Goal: Information Seeking & Learning: Find specific fact

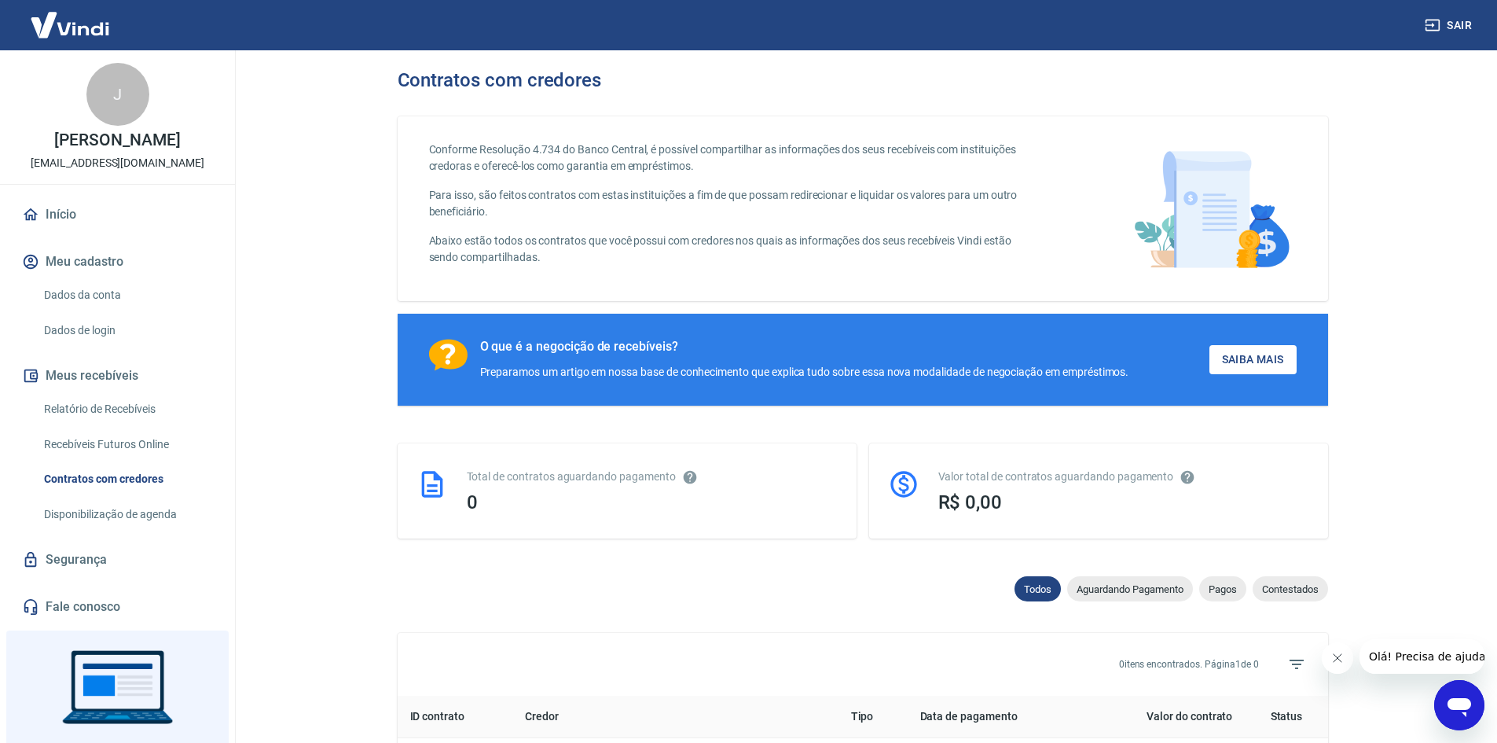
click at [85, 232] on link "Início" at bounding box center [117, 214] width 197 height 35
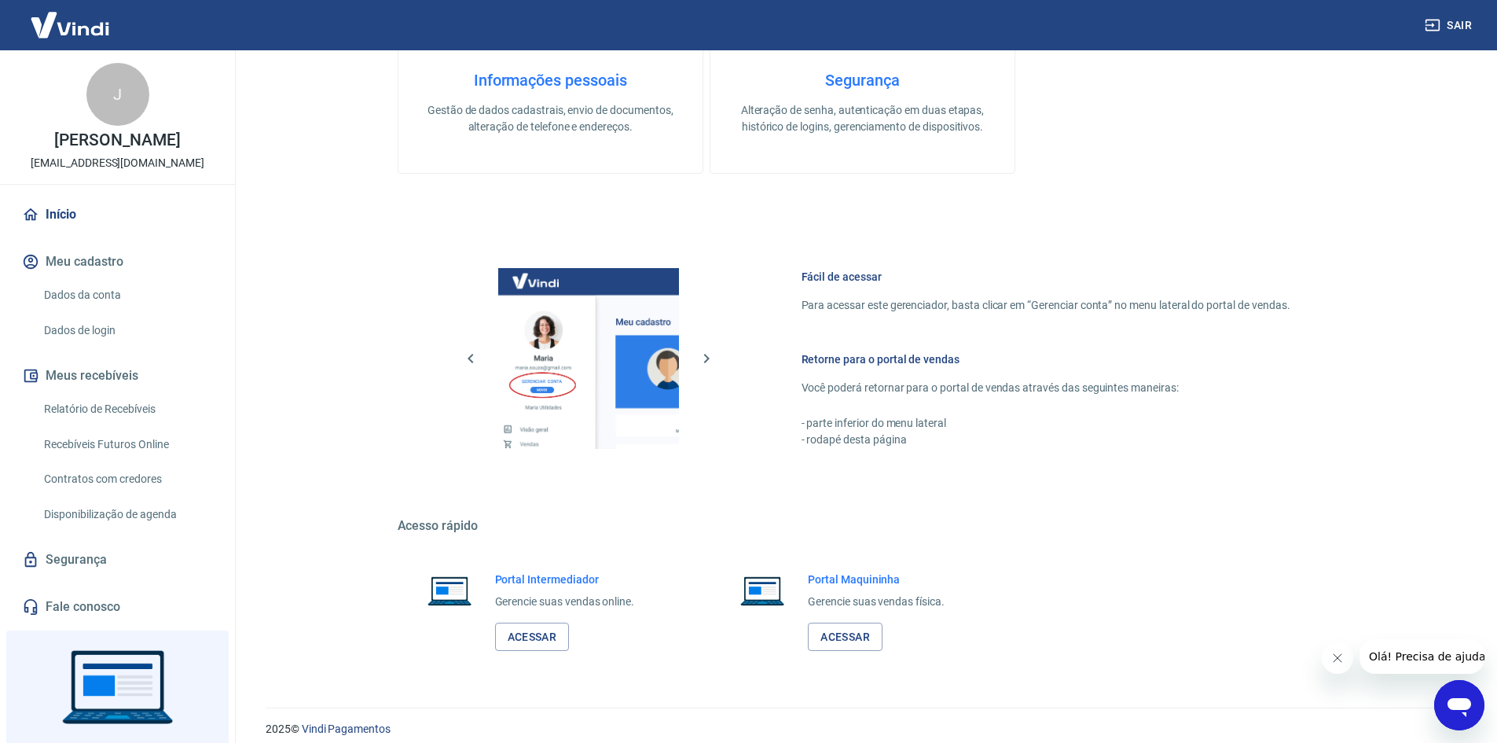
scroll to position [645, 0]
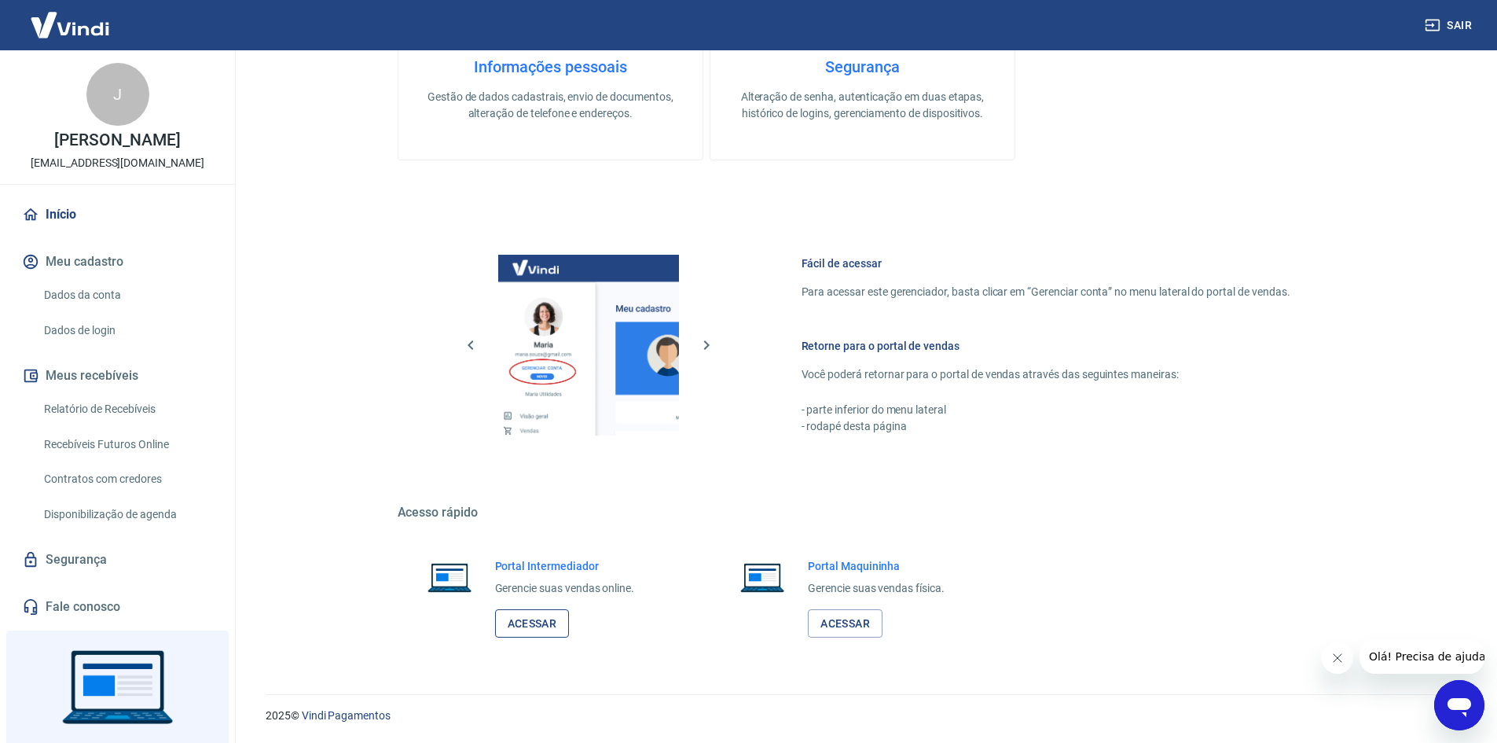
click at [534, 626] on link "Acessar" at bounding box center [532, 623] width 75 height 29
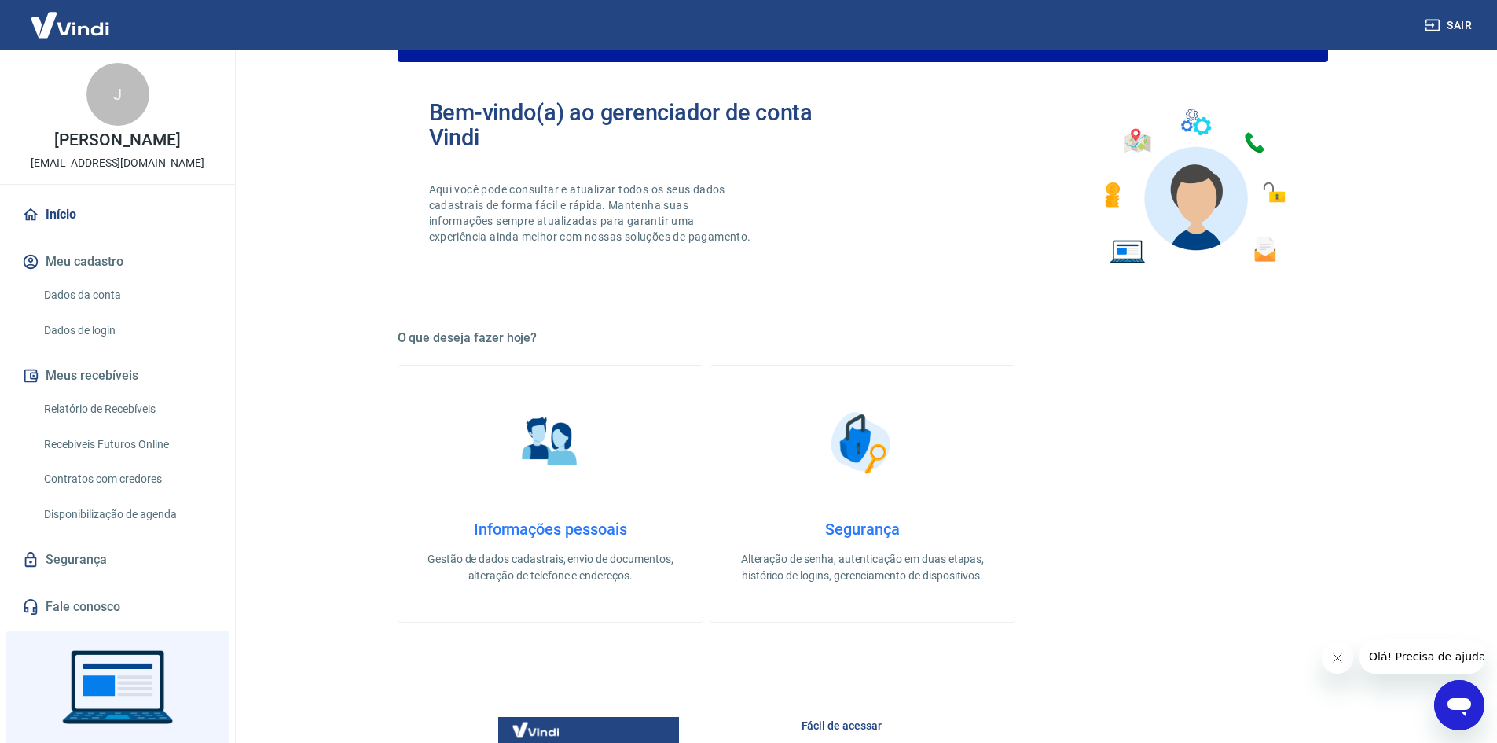
scroll to position [17, 0]
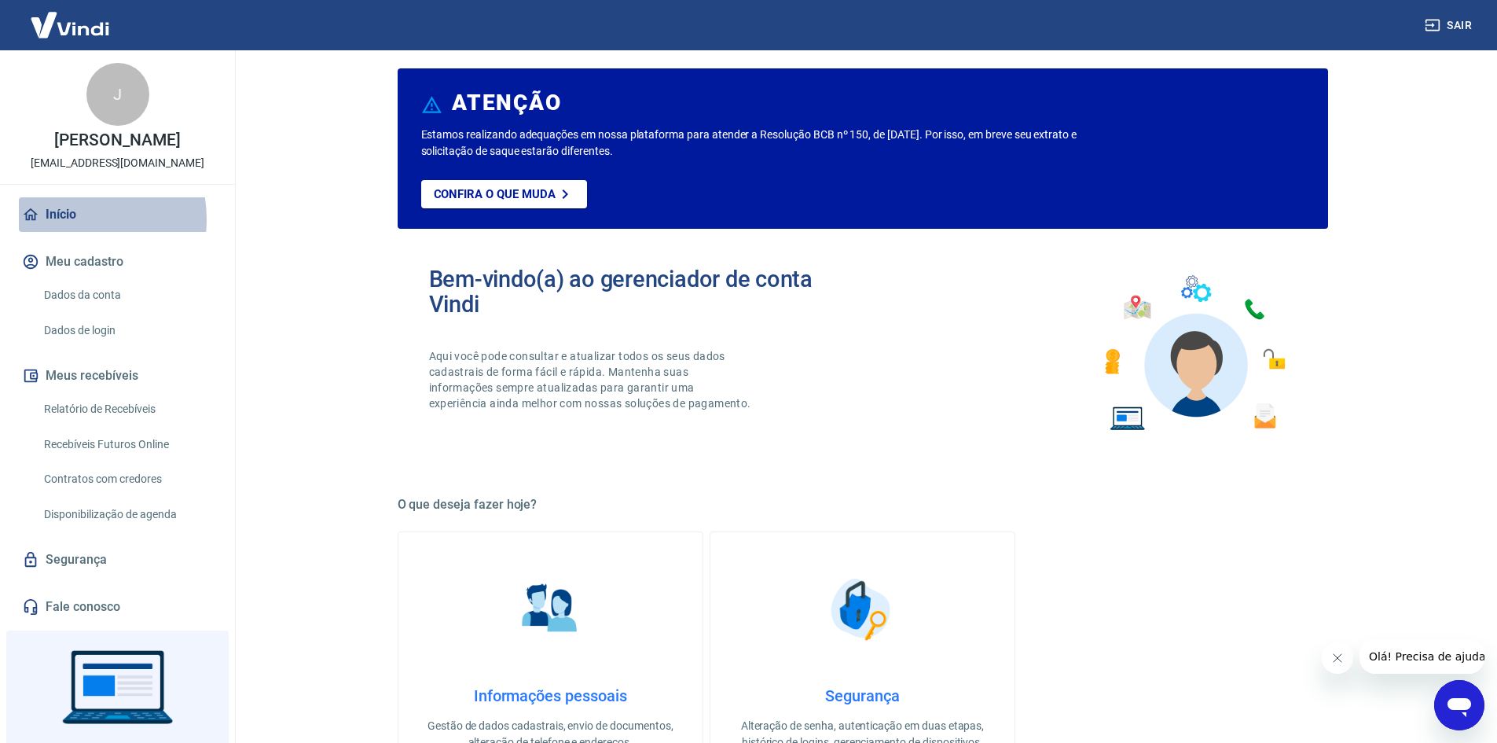
click at [65, 232] on link "Início" at bounding box center [117, 214] width 197 height 35
click at [52, 229] on link "Início" at bounding box center [117, 214] width 197 height 35
click at [72, 27] on img at bounding box center [70, 25] width 102 height 48
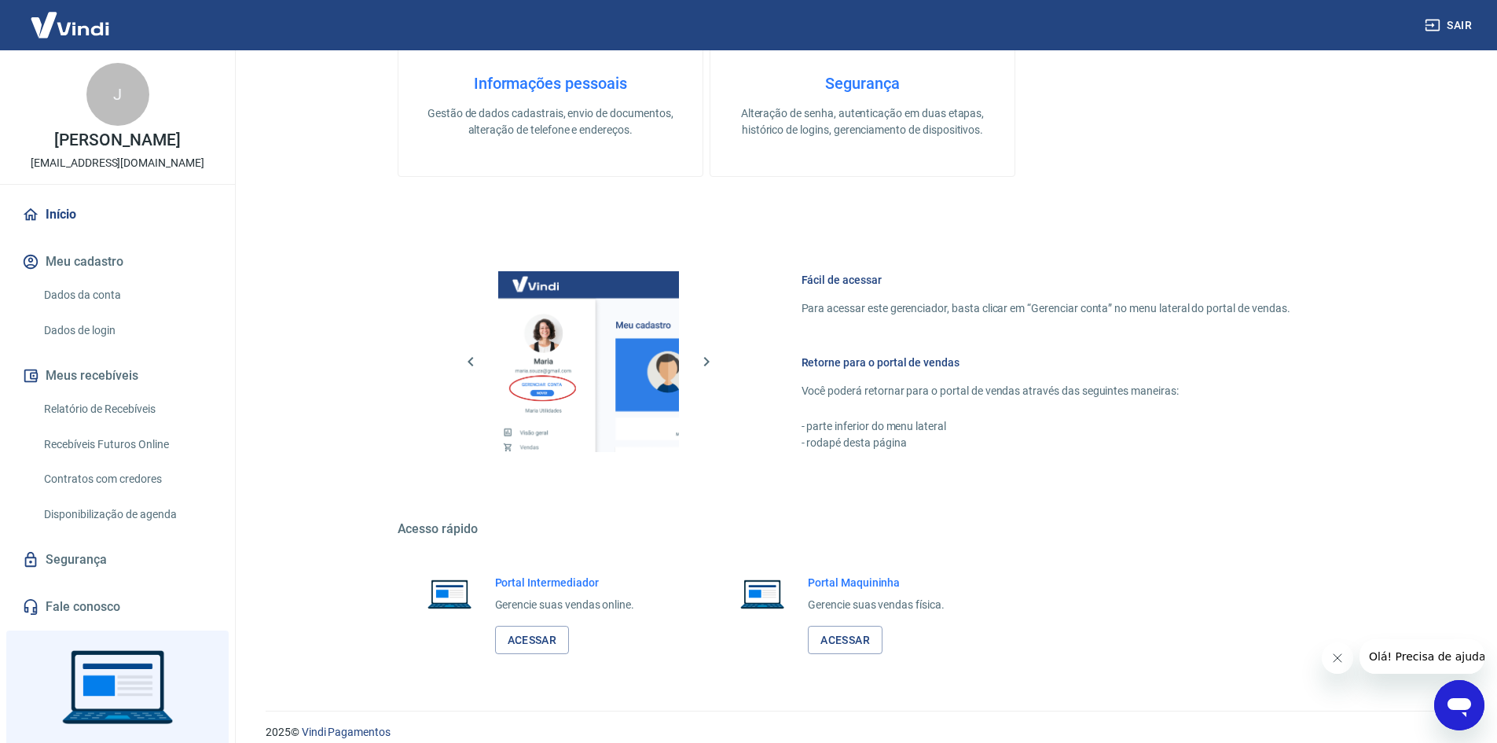
scroll to position [645, 0]
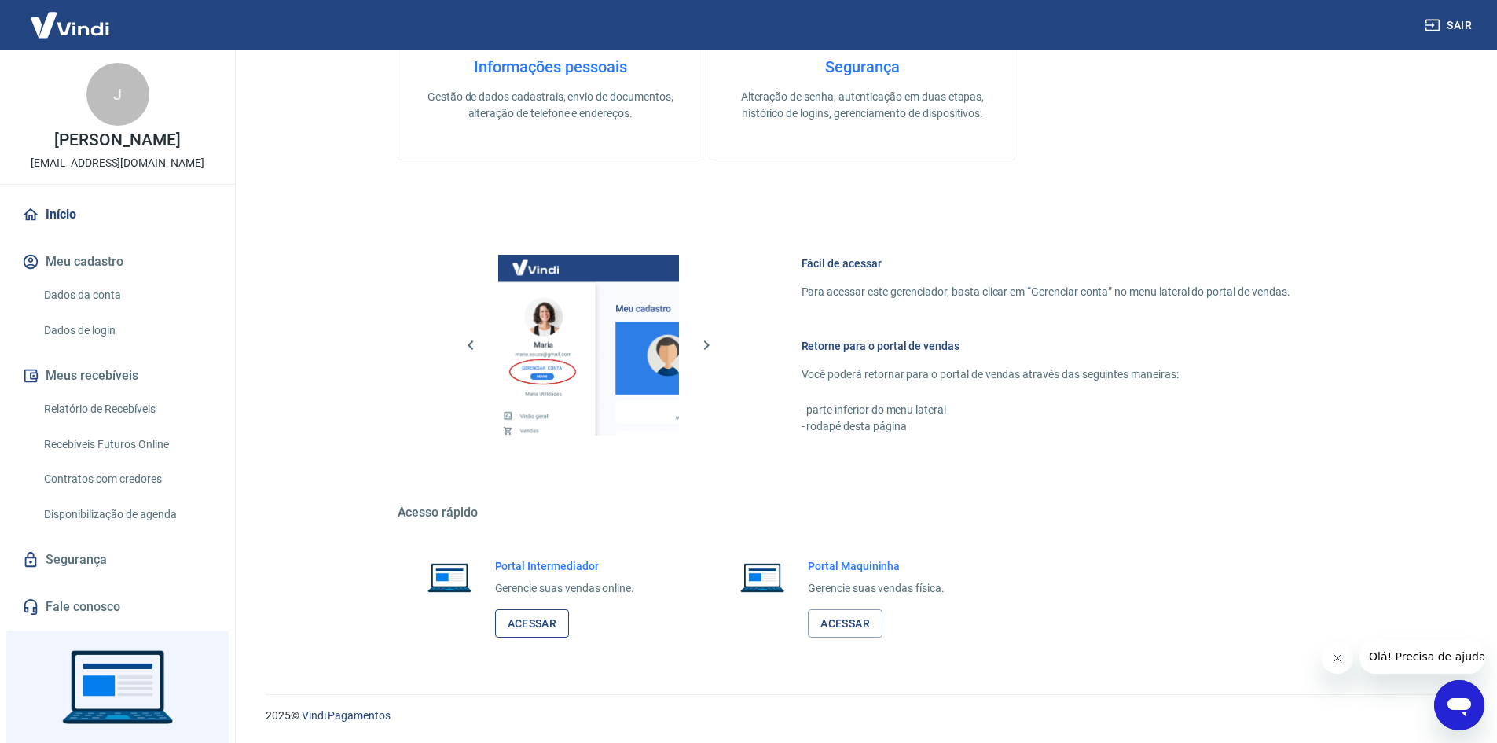
click at [535, 628] on link "Acessar" at bounding box center [532, 623] width 75 height 29
click at [1451, 703] on icon "Abrir janela de mensagens" at bounding box center [1459, 707] width 24 height 19
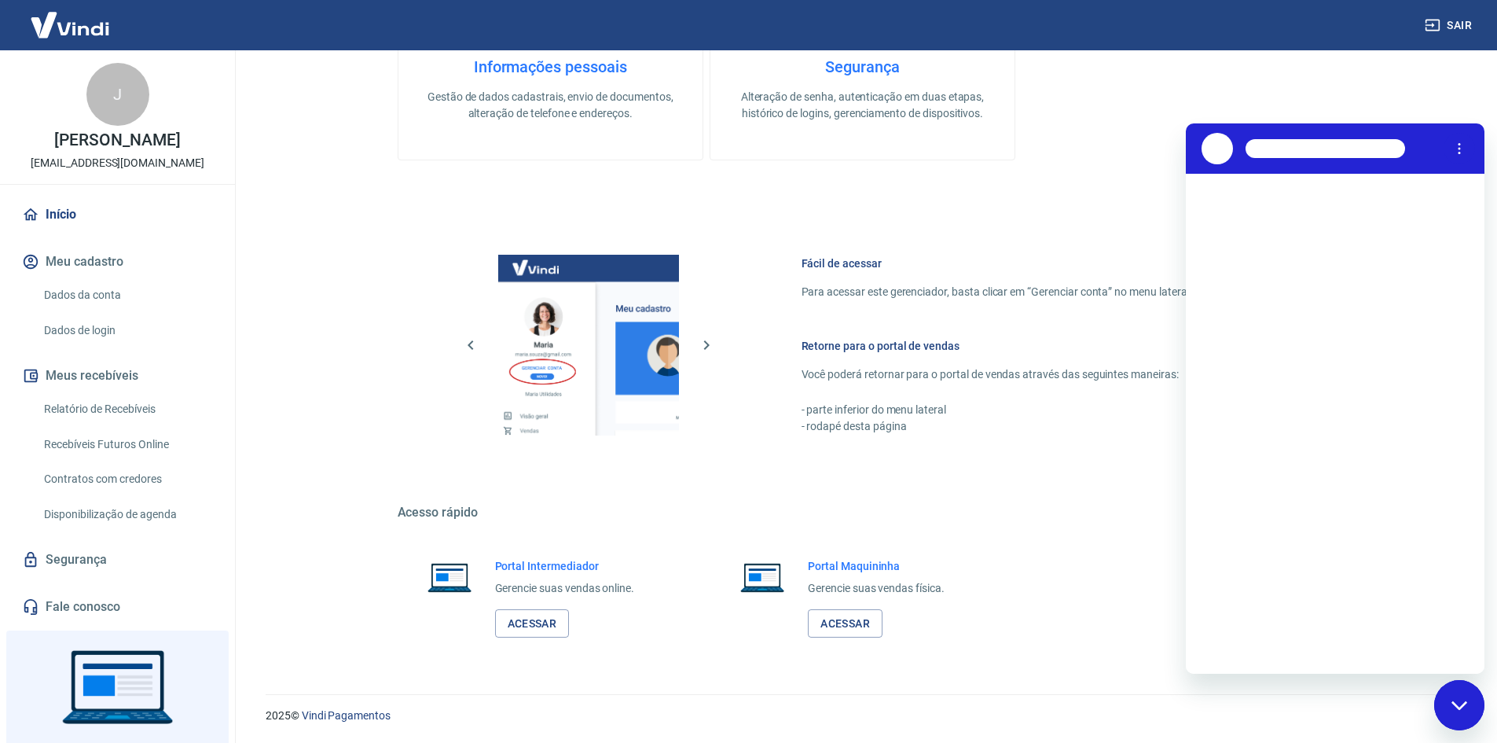
scroll to position [0, 0]
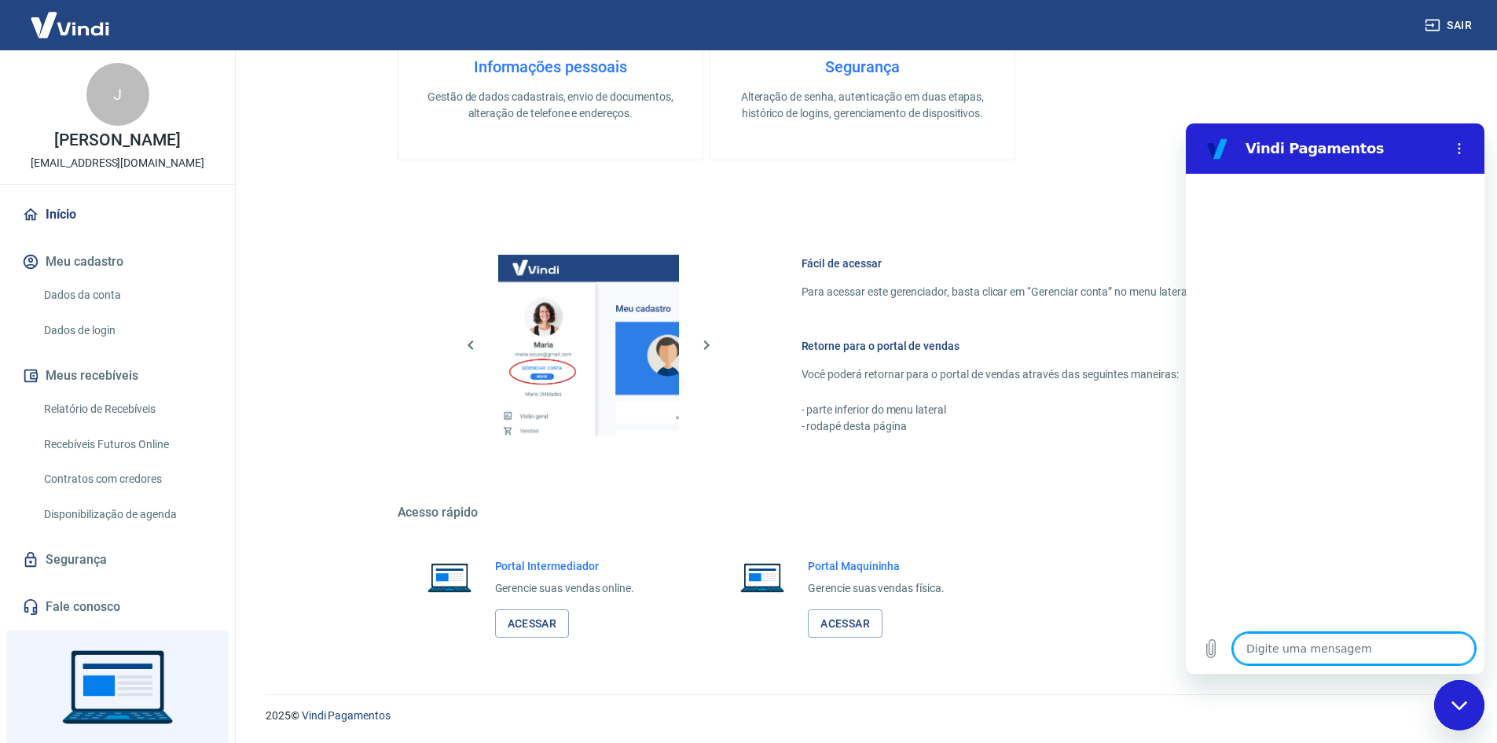
click at [1257, 643] on textarea at bounding box center [1354, 648] width 242 height 31
type textarea "m"
type textarea "x"
type textarea "mi"
type textarea "x"
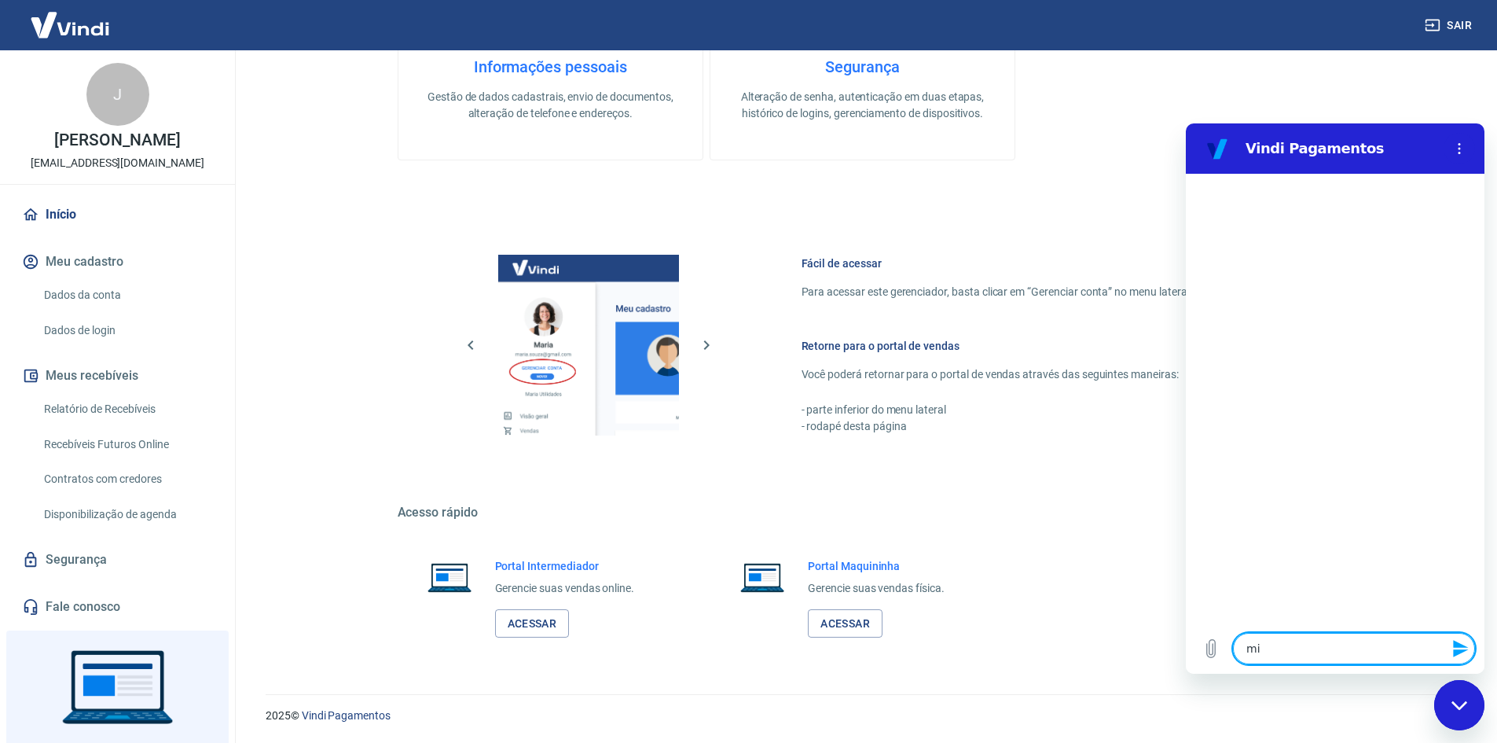
type textarea "min"
type textarea "x"
type textarea "minh"
type textarea "x"
type textarea "minha"
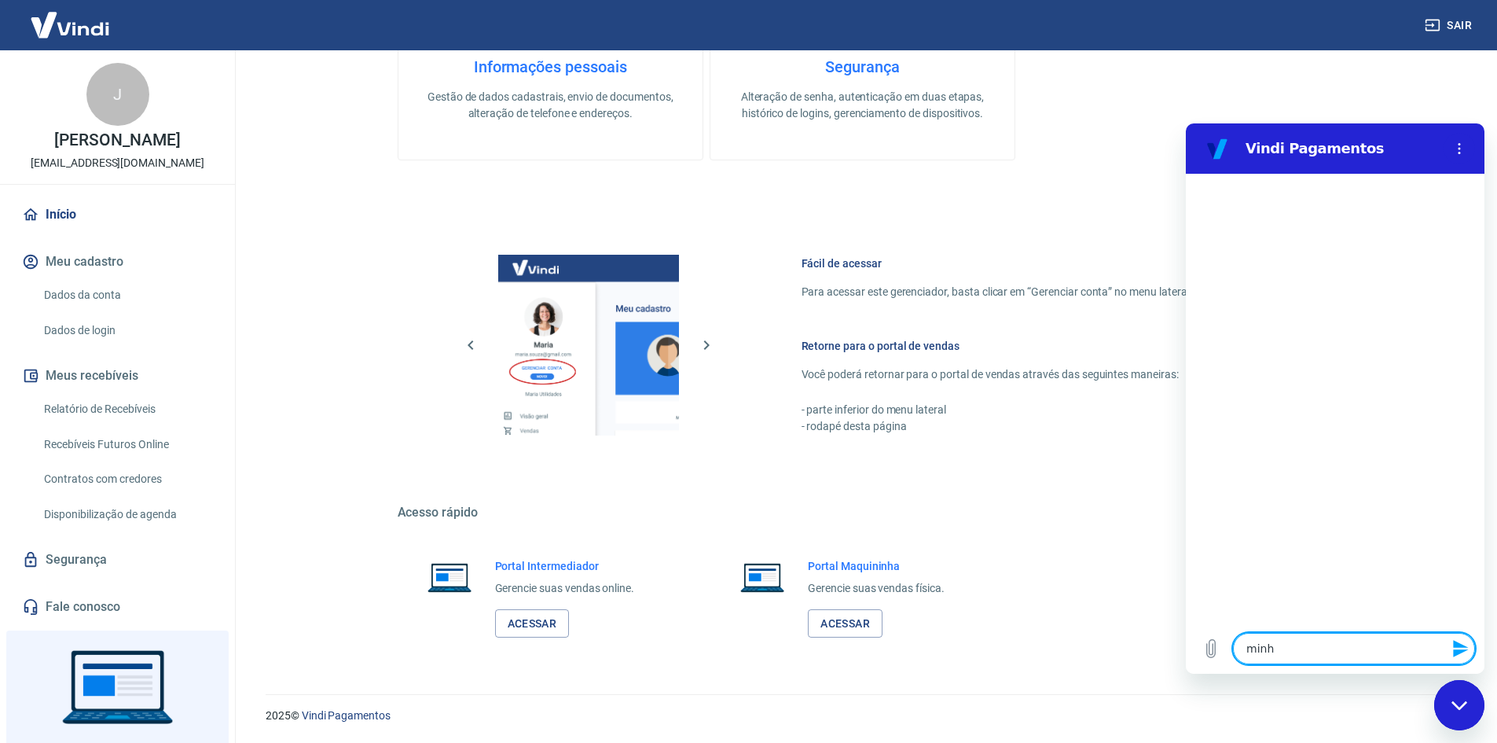
type textarea "x"
type textarea "minhas"
type textarea "x"
type textarea "minhas"
type textarea "x"
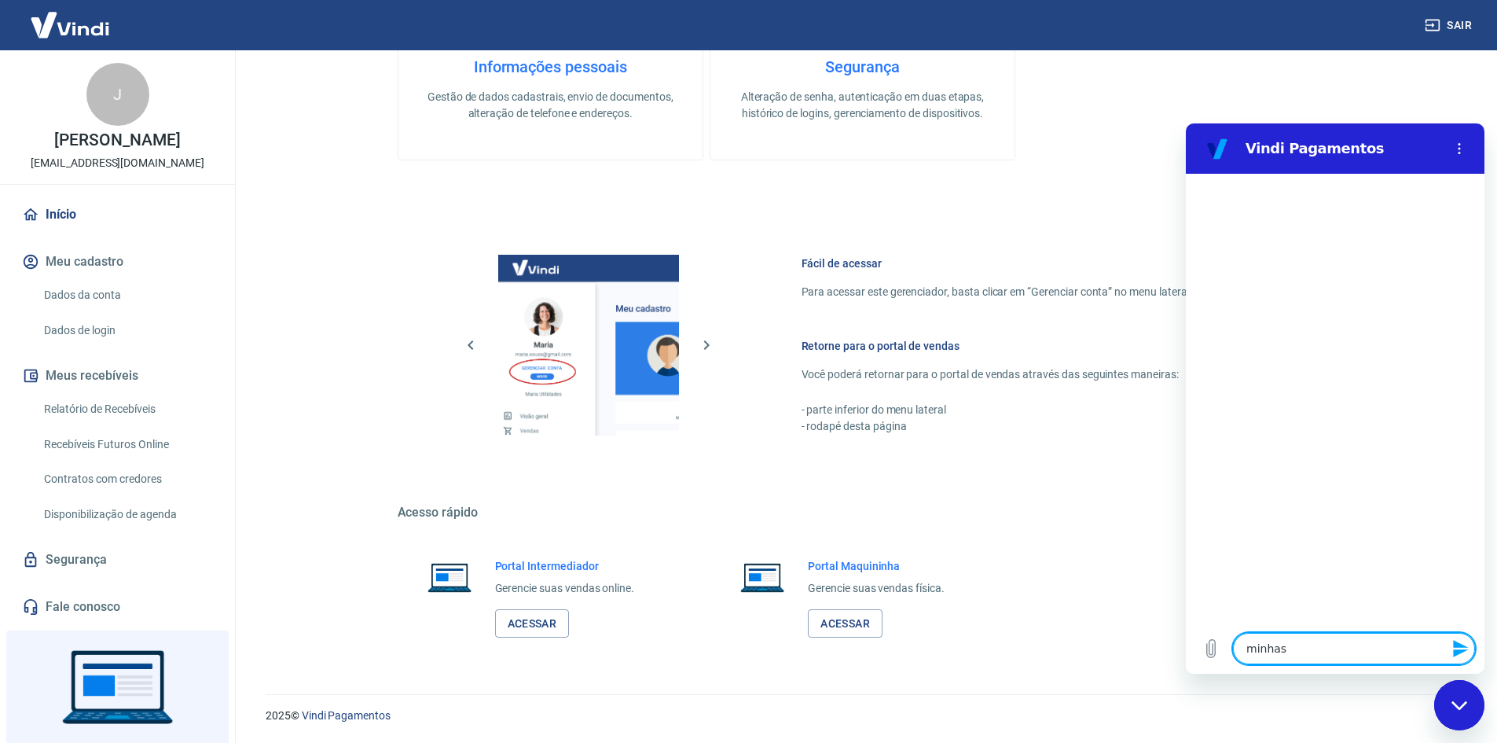
type textarea "minhas r"
type textarea "x"
type textarea "minhas ra"
type textarea "x"
type textarea "minhas r"
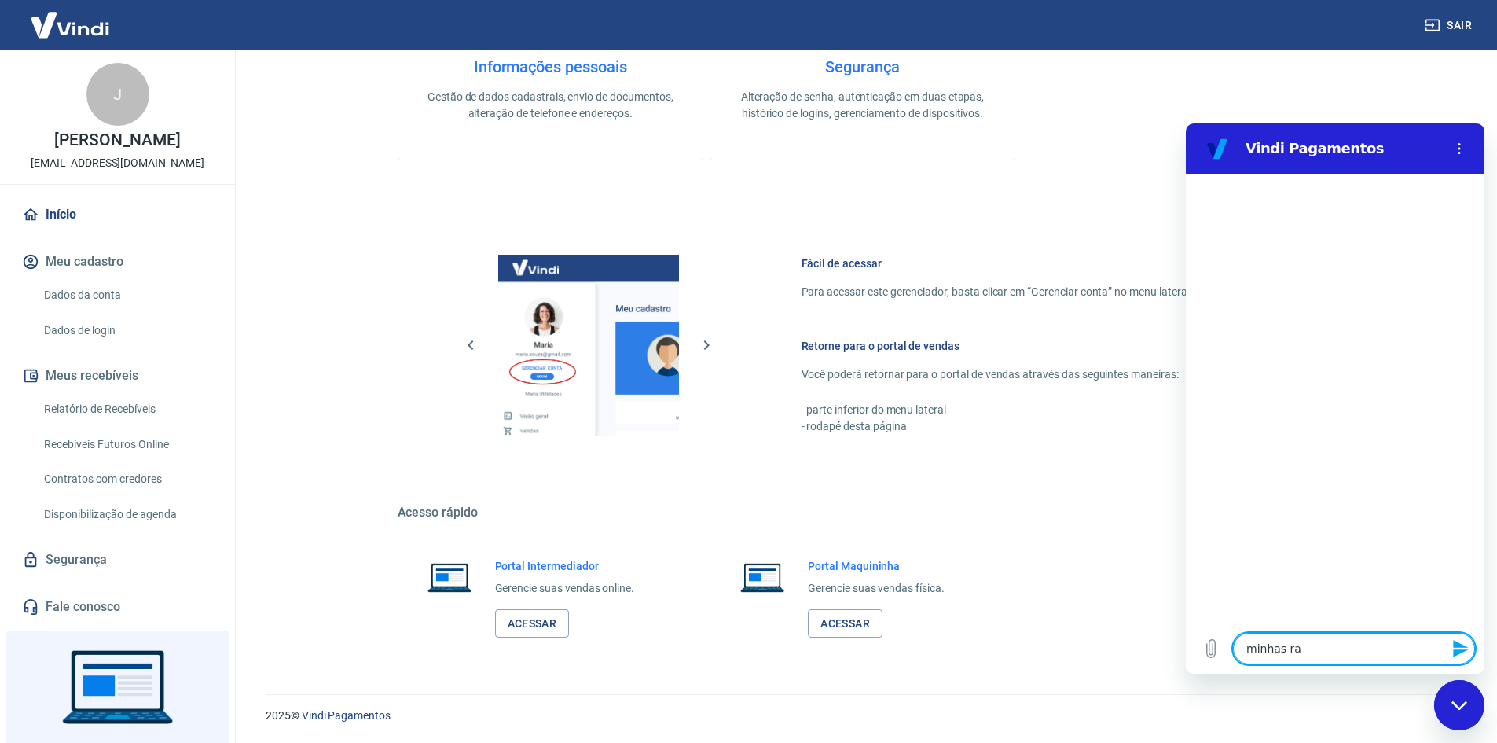
type textarea "x"
type textarea "minhas"
type textarea "x"
type textarea "minhas t"
type textarea "x"
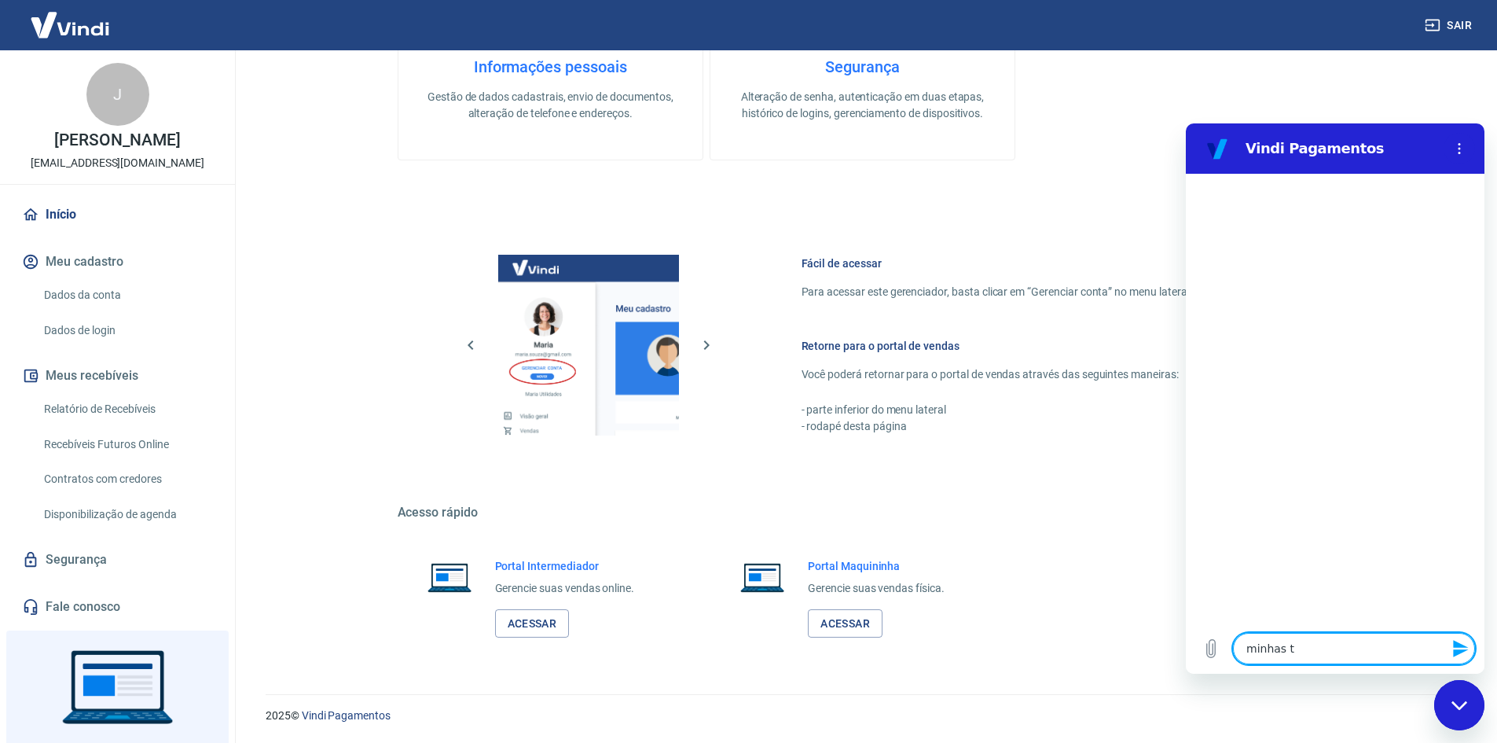
type textarea "minhas ta"
type textarea "x"
type textarea "minhas tac"
type textarea "x"
type textarea "minhas ta"
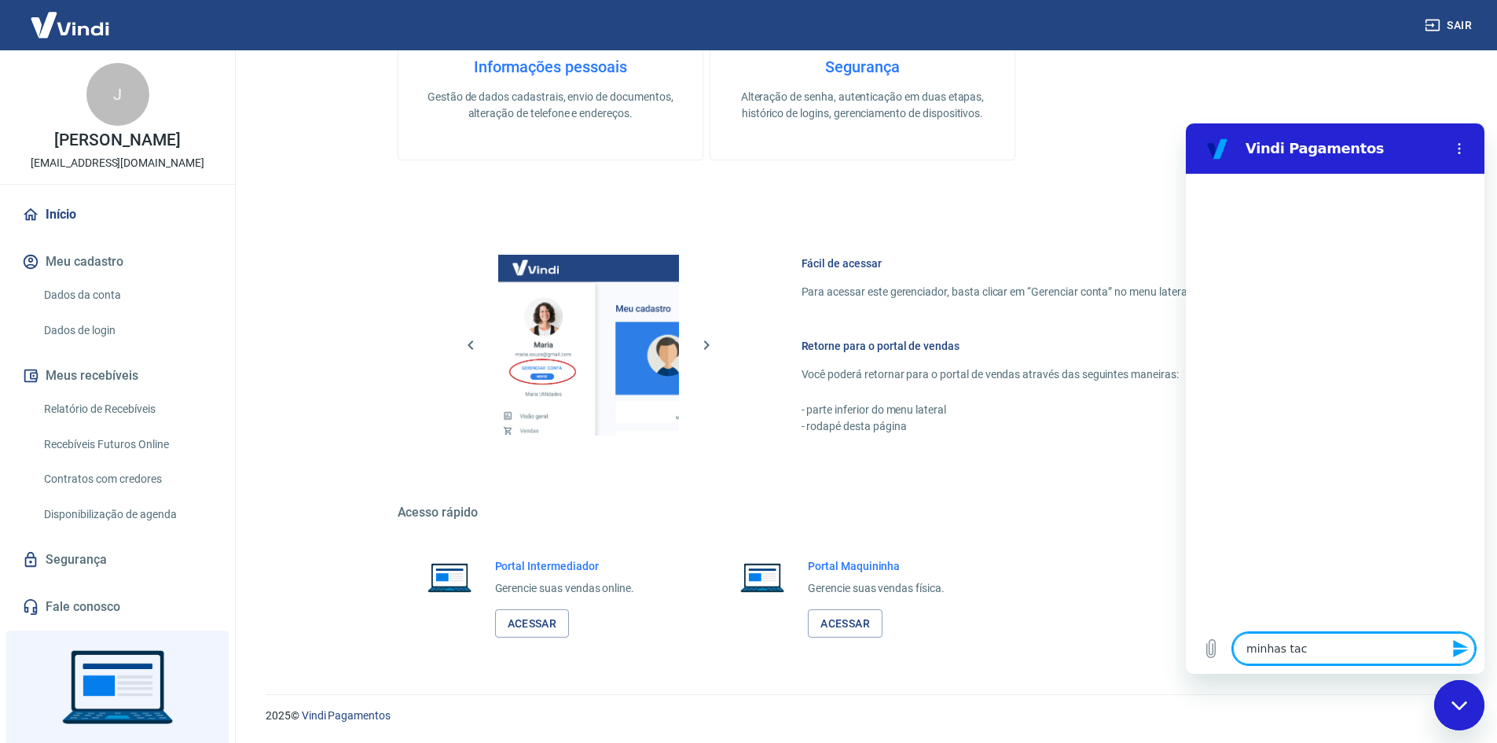
type textarea "x"
type textarea "minhas tax"
type textarea "x"
type textarea "minhas taxa"
type textarea "x"
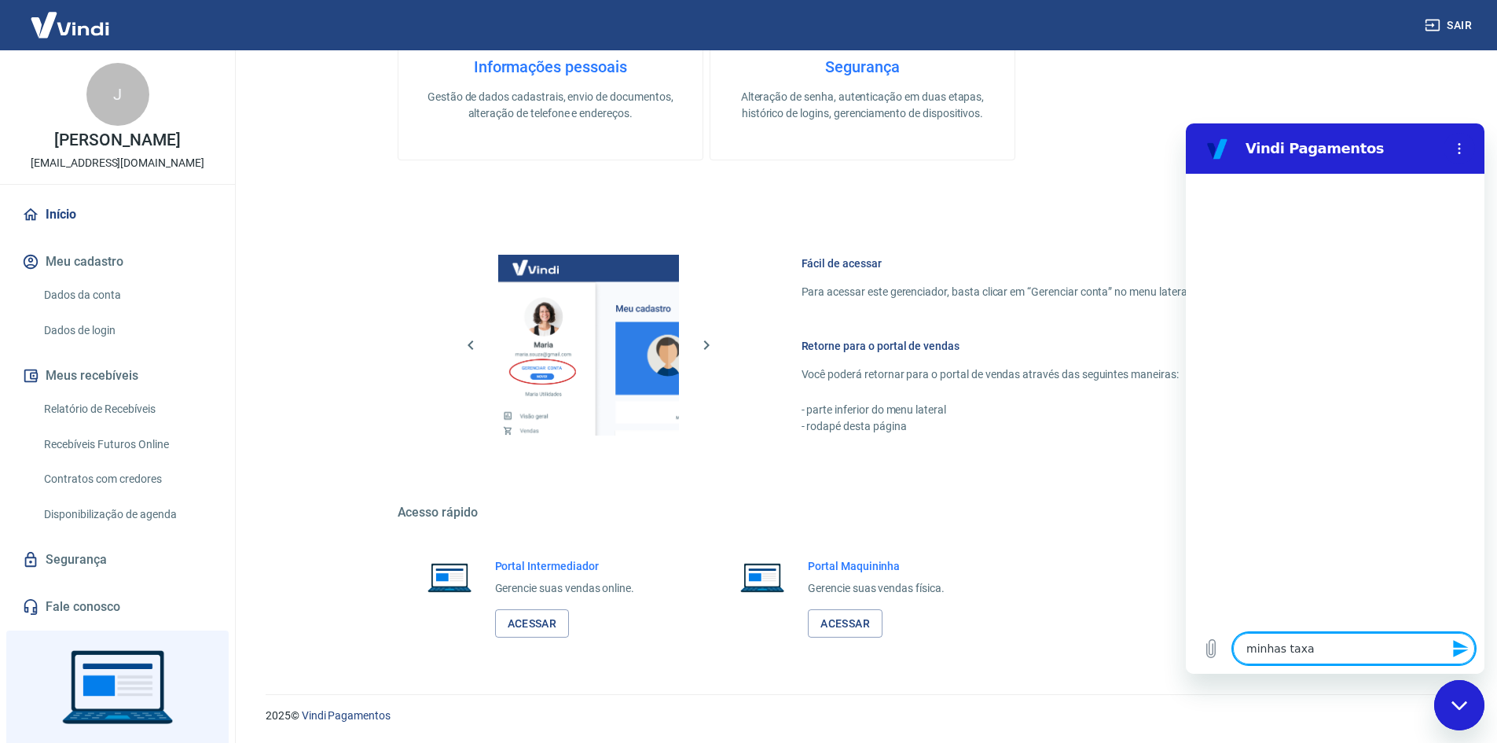
type textarea "minhas taxas"
type textarea "x"
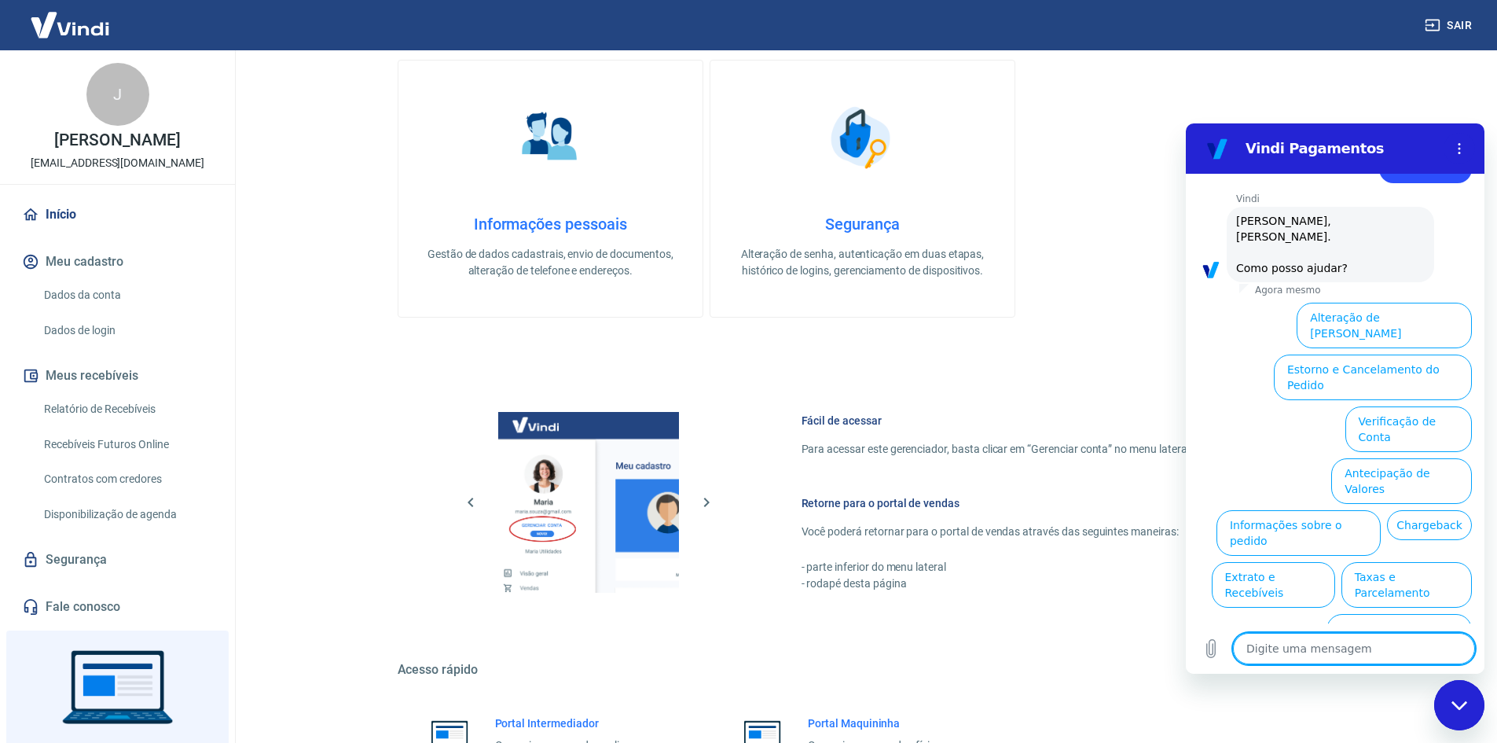
scroll to position [53, 0]
click at [1408, 560] on button "Taxas e Parcelamento" at bounding box center [1406, 583] width 130 height 46
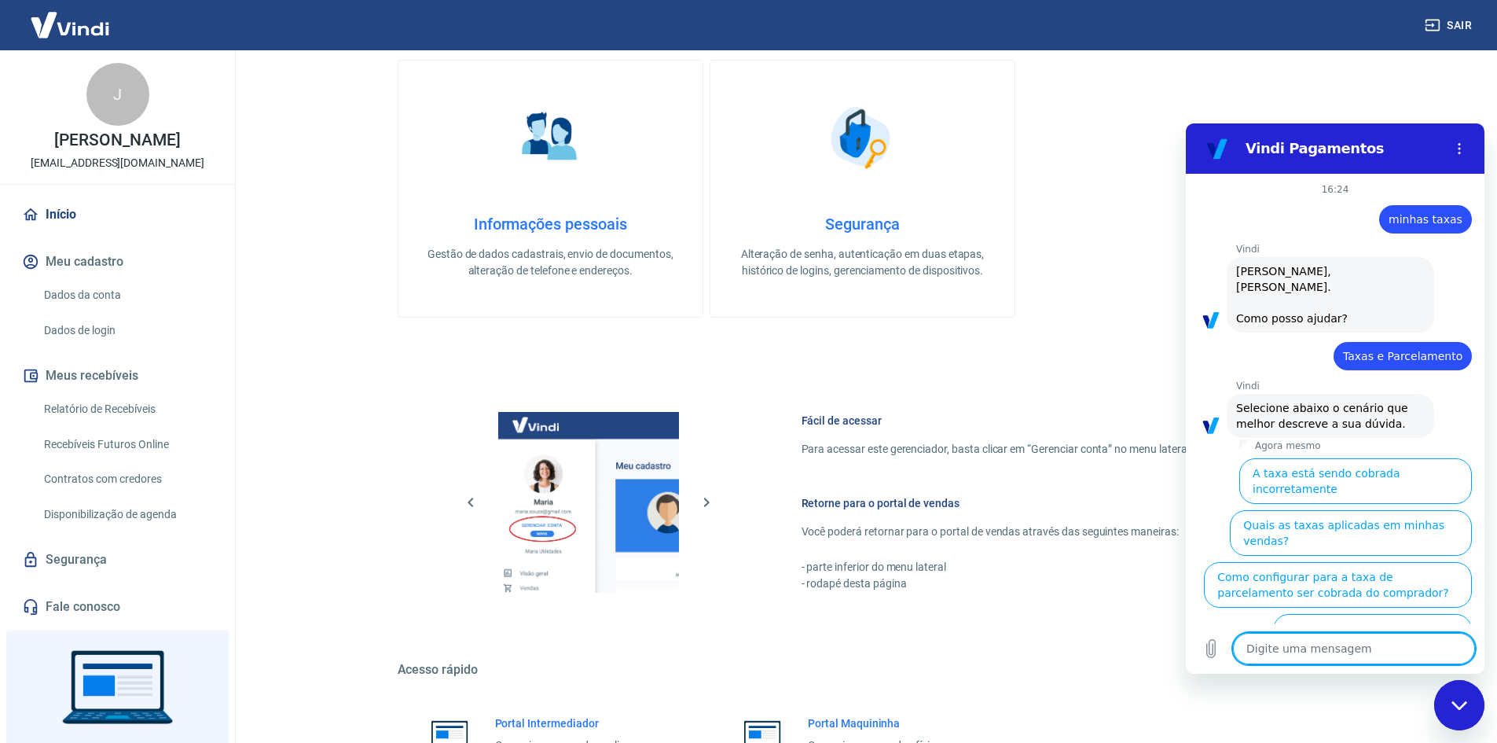
scroll to position [45, 0]
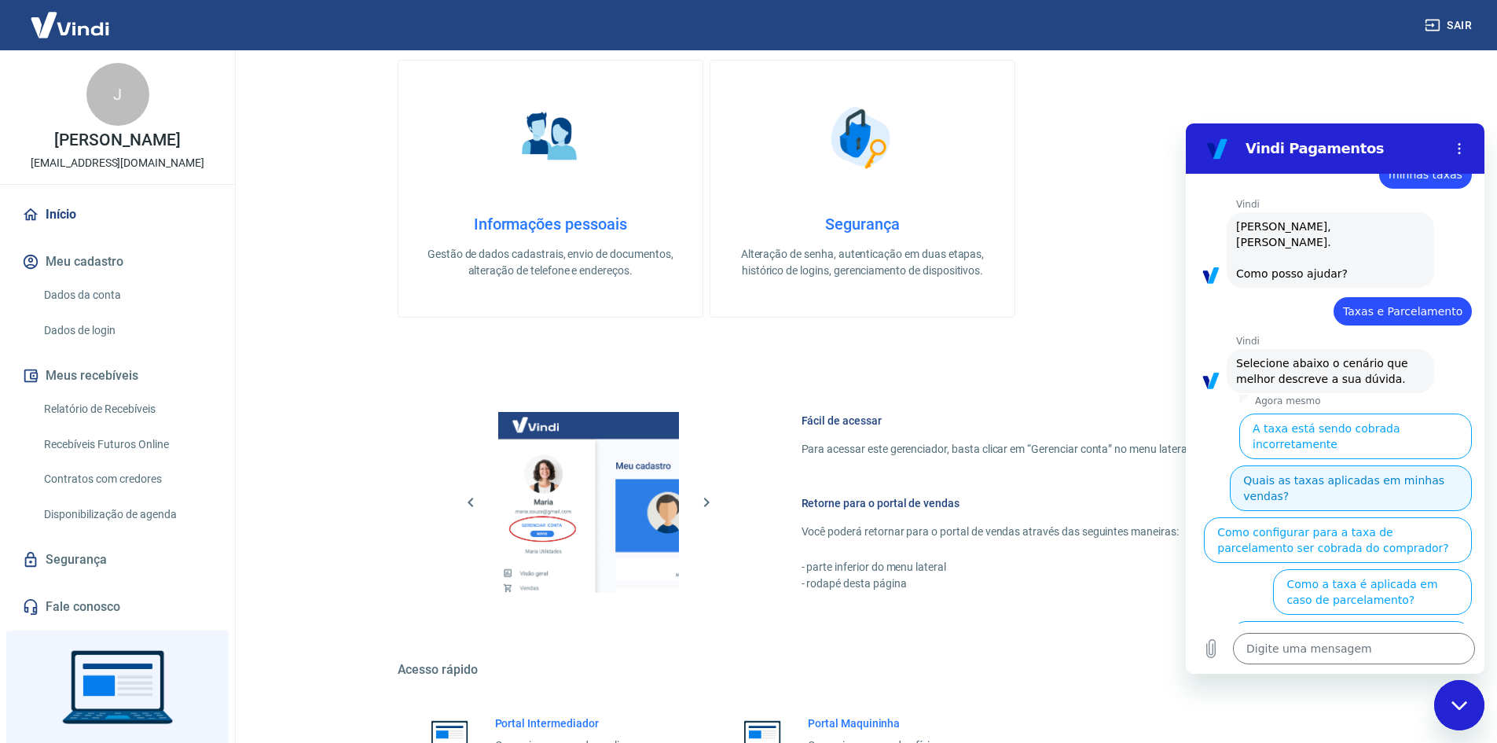
click at [1334, 466] on button "Quais as taxas aplicadas em minhas vendas?" at bounding box center [1351, 488] width 242 height 46
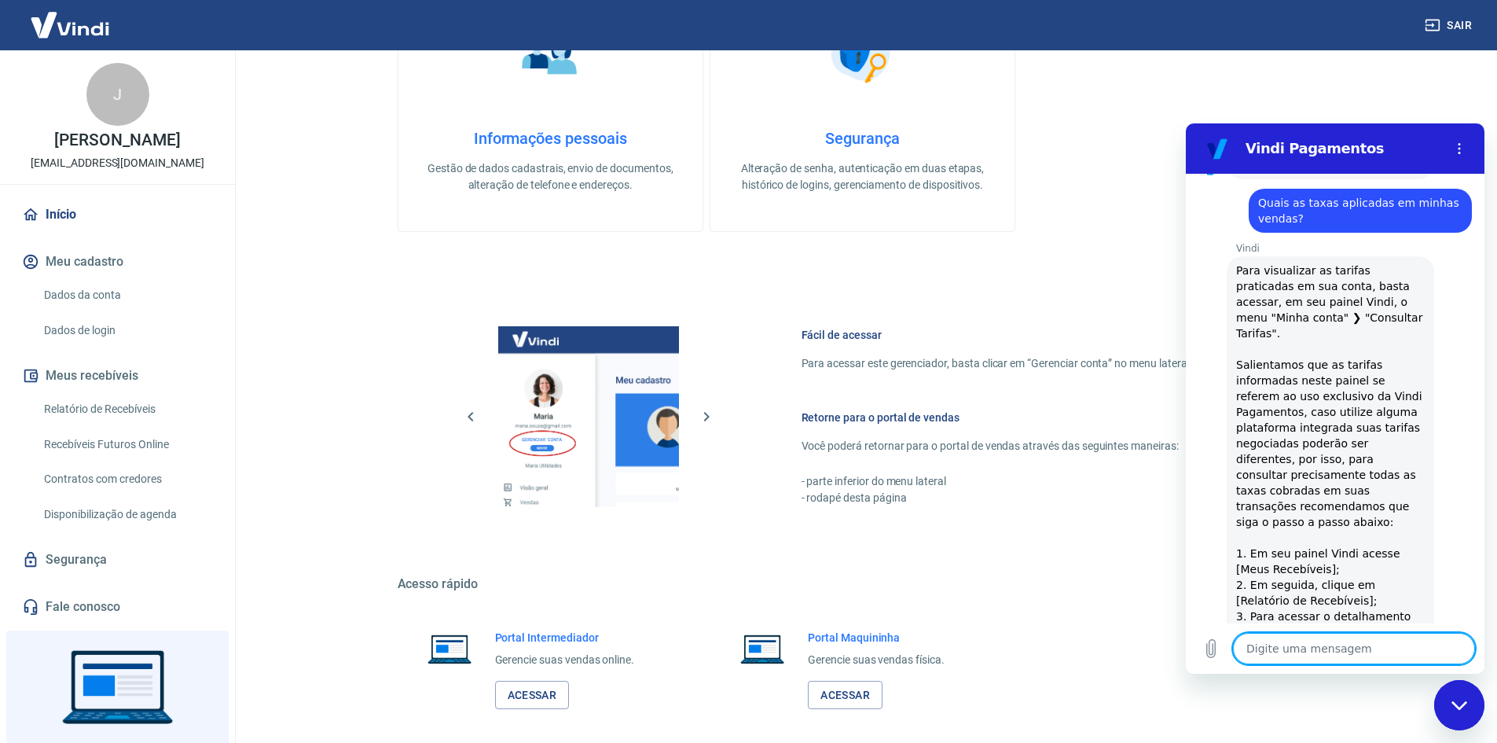
scroll to position [645, 0]
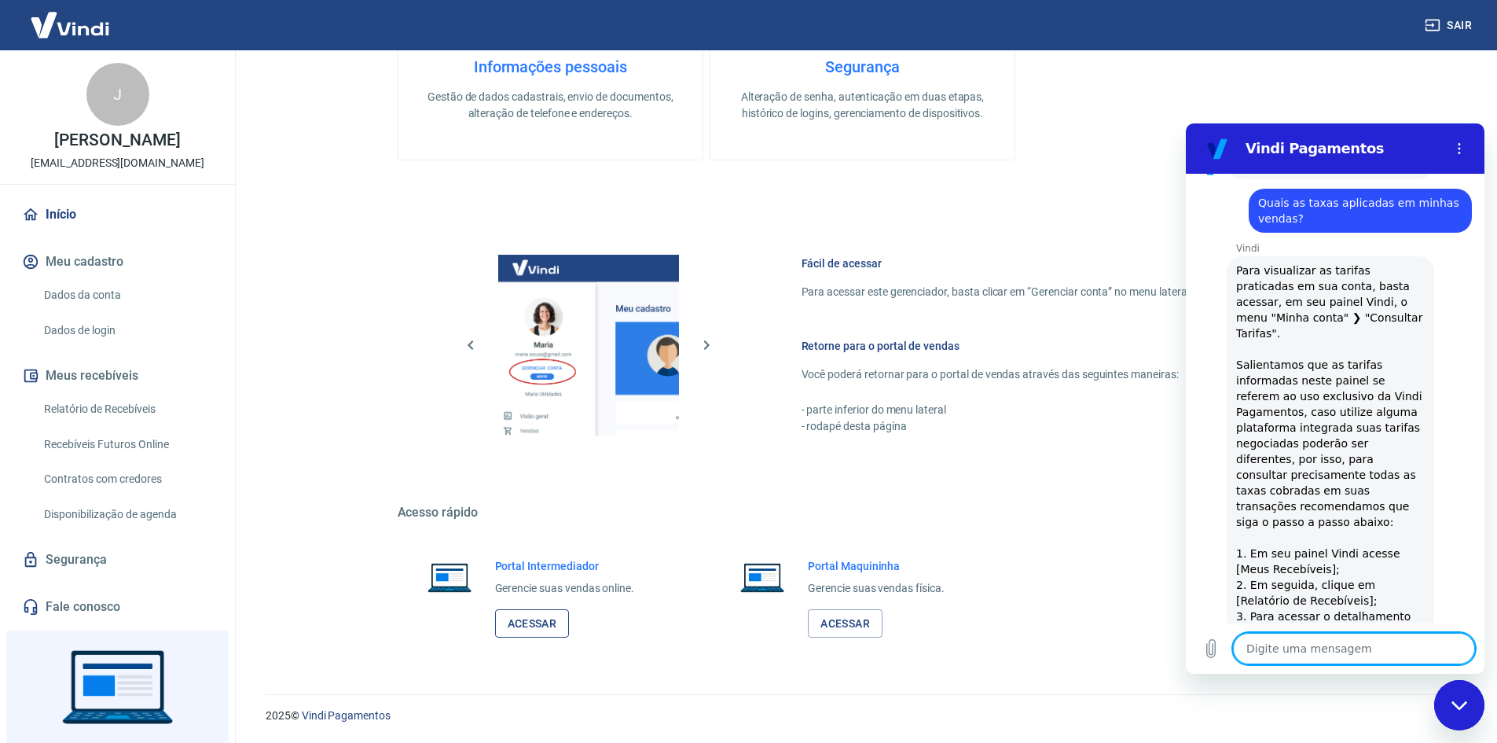
click at [556, 622] on link "Acessar" at bounding box center [532, 623] width 75 height 29
type textarea "x"
